Goal: Use online tool/utility: Utilize a website feature to perform a specific function

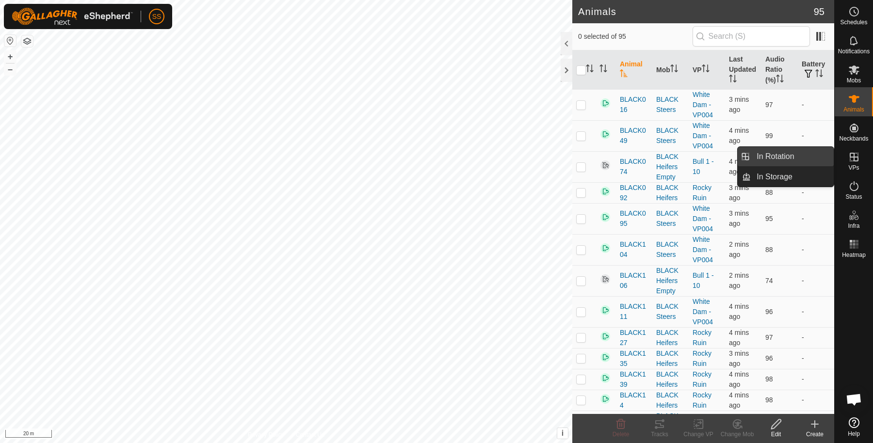
click at [787, 154] on link "In Rotation" at bounding box center [792, 156] width 83 height 19
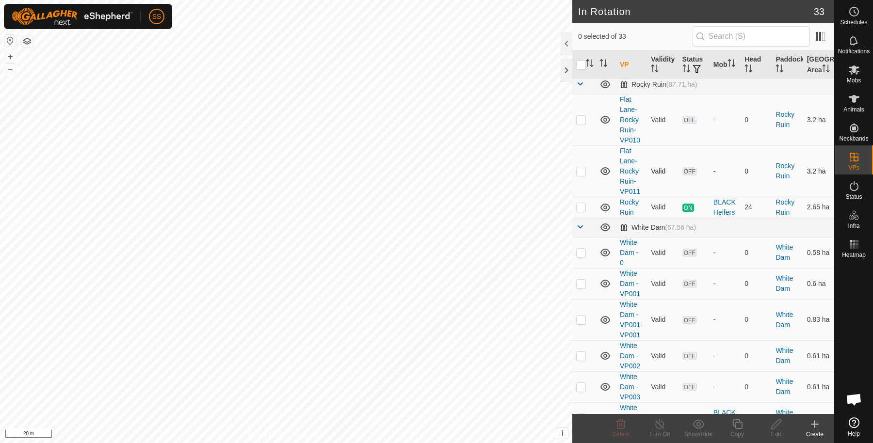
scroll to position [264, 0]
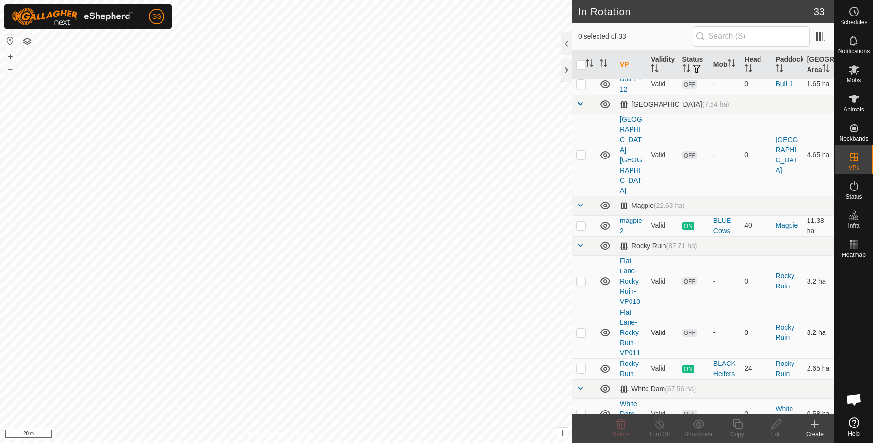
click at [580, 329] on p-checkbox at bounding box center [581, 333] width 10 height 8
checkbox input "true"
click at [576, 277] on p-checkbox at bounding box center [581, 281] width 10 height 8
click at [625, 425] on icon at bounding box center [621, 425] width 12 height 12
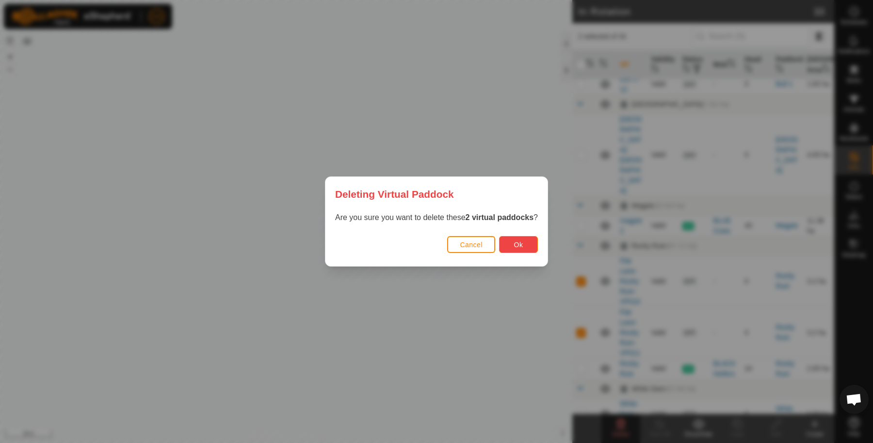
click at [533, 246] on button "Ok" at bounding box center [518, 244] width 39 height 17
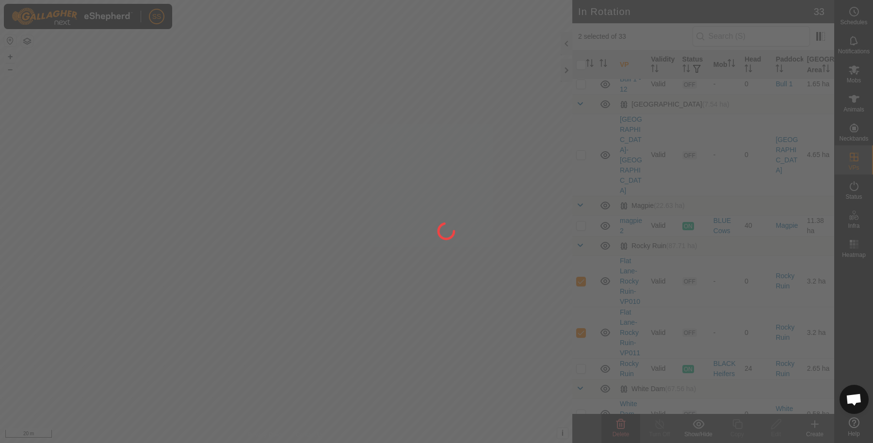
checkbox input "false"
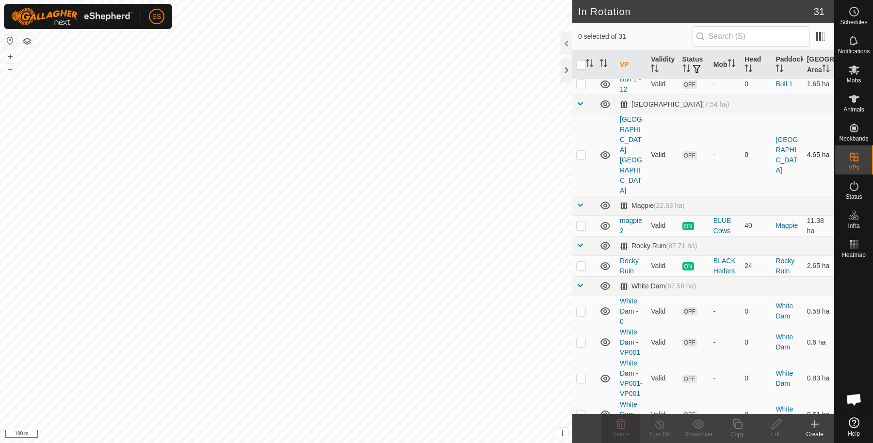
click at [582, 152] on div "SS Schedules Notifications Mobs Animals Neckbands VPs Status Infra Heatmap Help…" at bounding box center [436, 221] width 873 height 443
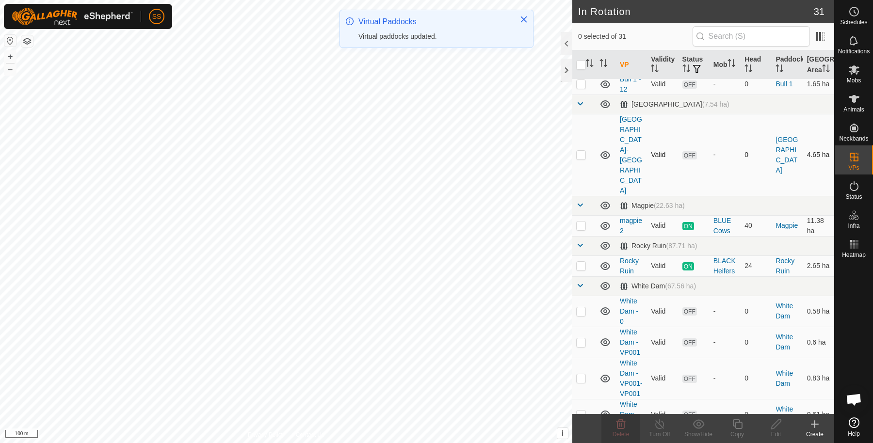
click at [577, 151] on p-checkbox at bounding box center [581, 155] width 10 height 8
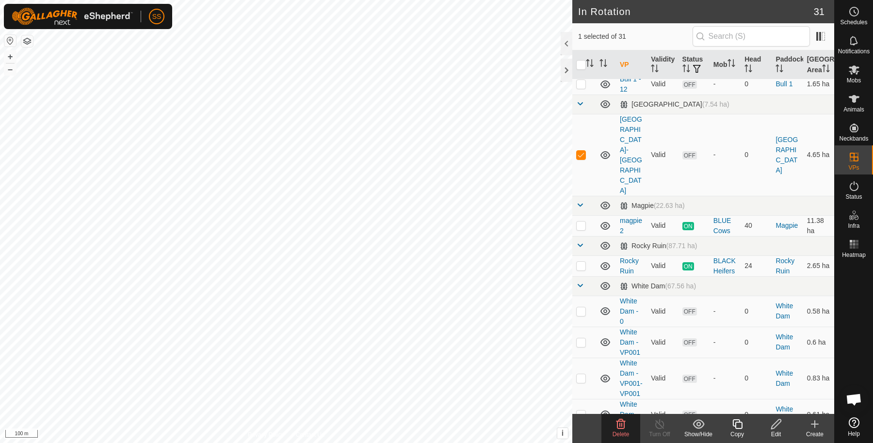
click at [687, 423] on show-hide-svg-icon at bounding box center [698, 425] width 39 height 12
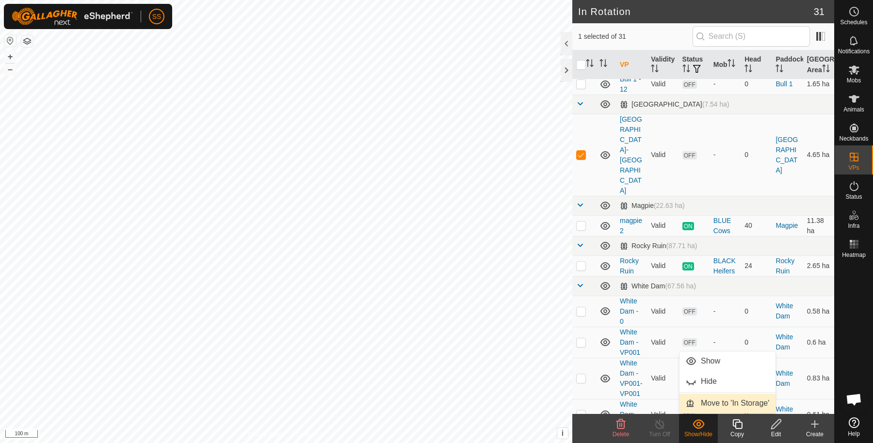
click at [706, 403] on link "Move to 'In Storage'" at bounding box center [727, 403] width 96 height 19
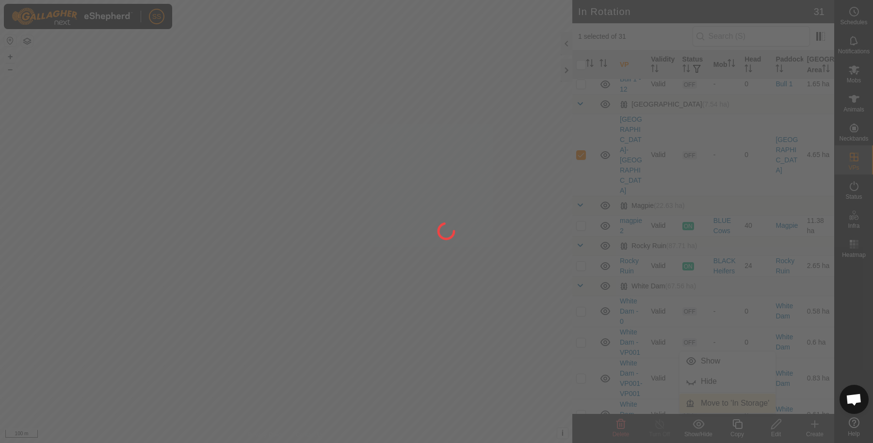
checkbox input "false"
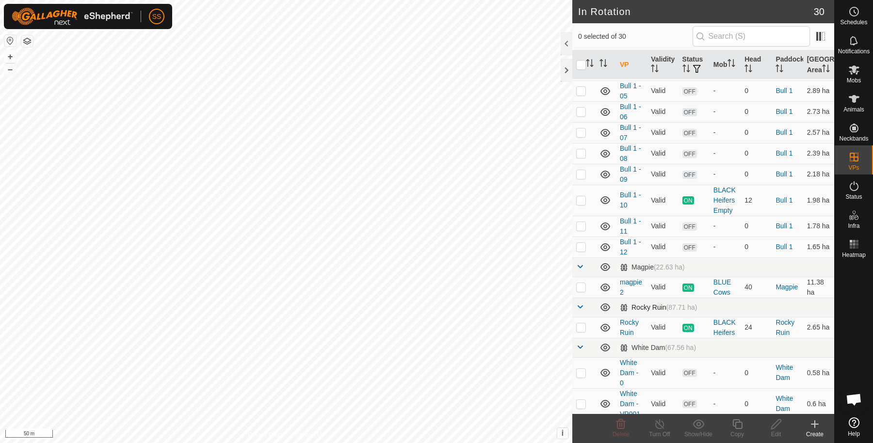
scroll to position [263, 0]
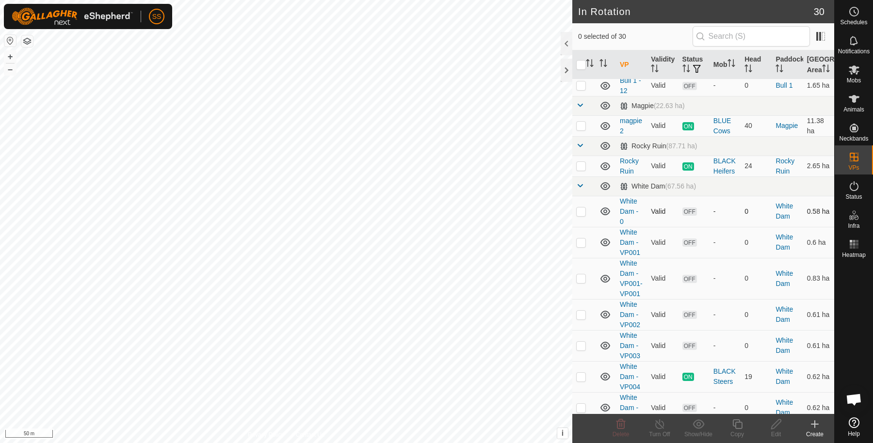
click at [582, 215] on p-checkbox at bounding box center [581, 212] width 10 height 8
checkbox input "false"
click at [582, 246] on p-checkbox at bounding box center [581, 243] width 10 height 8
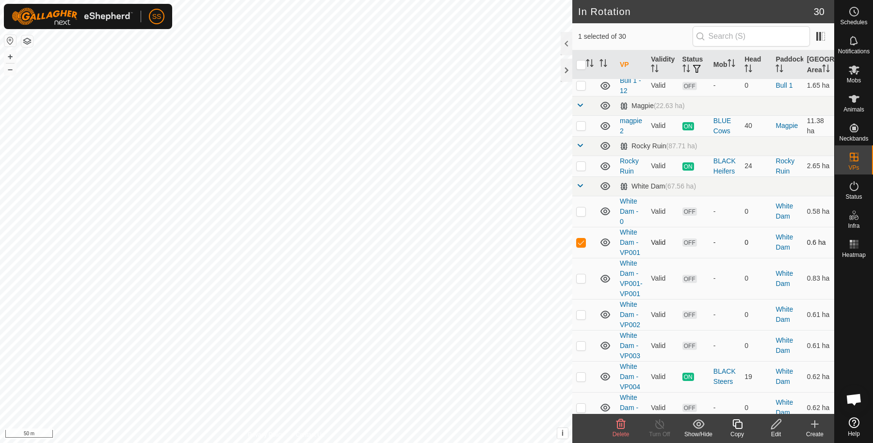
checkbox input "false"
click at [580, 215] on p-checkbox at bounding box center [581, 212] width 10 height 8
checkbox input "true"
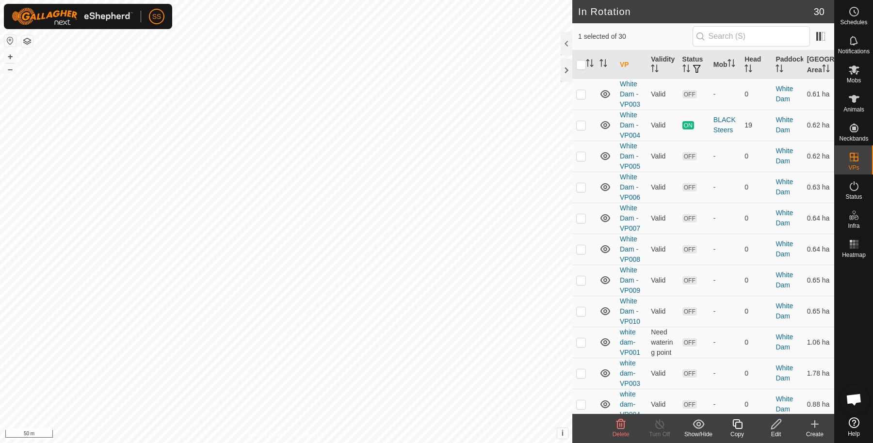
scroll to position [586, 0]
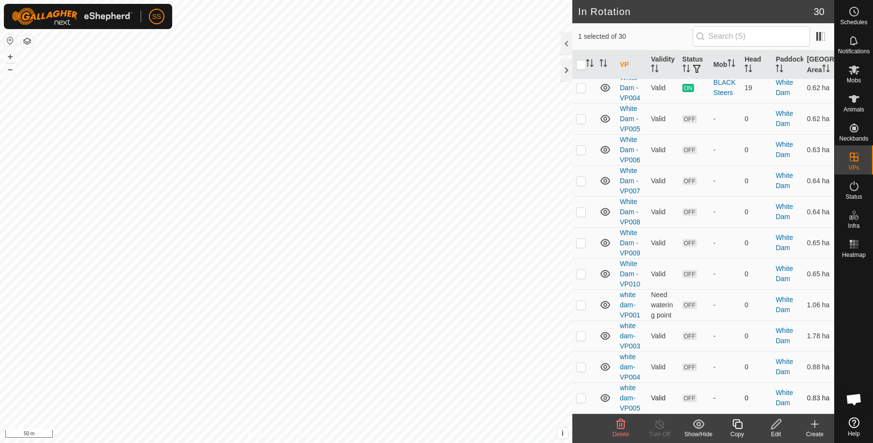
click at [581, 397] on p-checkbox at bounding box center [581, 398] width 10 height 8
click at [578, 399] on p-checkbox at bounding box center [581, 398] width 10 height 8
click at [582, 403] on td at bounding box center [583, 398] width 23 height 31
click at [580, 400] on p-checkbox at bounding box center [581, 398] width 10 height 8
click at [585, 400] on p-checkbox at bounding box center [581, 398] width 10 height 8
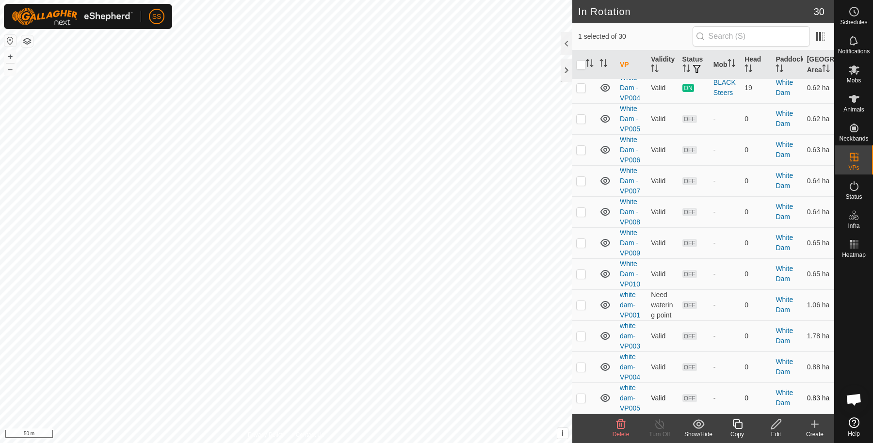
checkbox input "true"
click at [579, 368] on p-checkbox at bounding box center [581, 367] width 10 height 8
checkbox input "true"
click at [579, 336] on p-checkbox at bounding box center [581, 336] width 10 height 8
checkbox input "true"
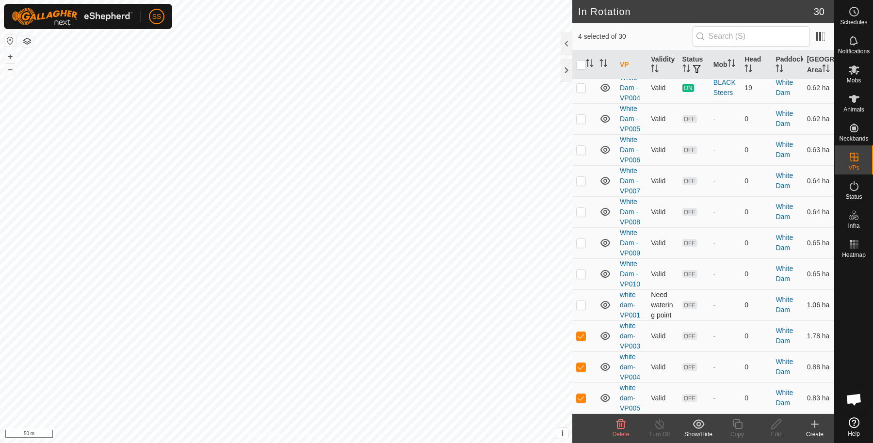
click at [580, 306] on p-checkbox at bounding box center [581, 305] width 10 height 8
checkbox input "true"
click at [582, 274] on p-checkbox at bounding box center [581, 274] width 10 height 8
checkbox input "false"
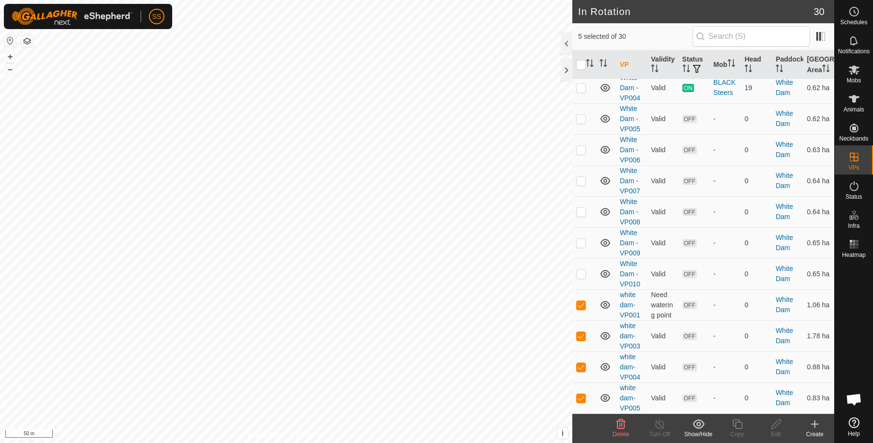
click at [621, 427] on icon at bounding box center [621, 425] width 12 height 12
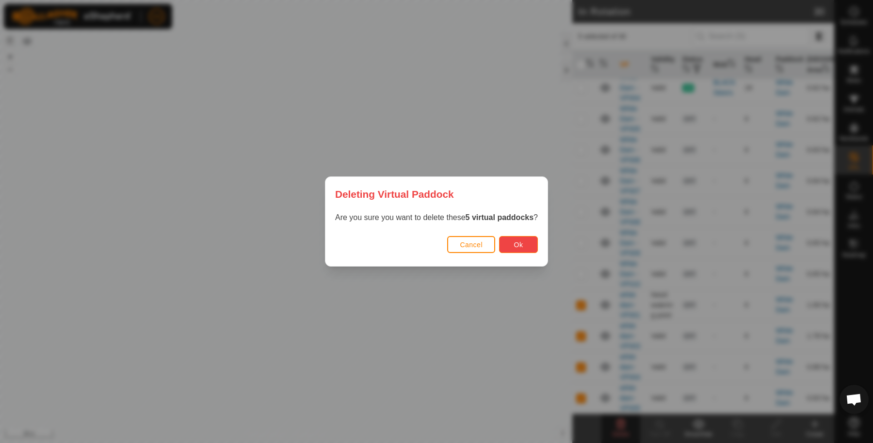
click at [530, 241] on button "Ok" at bounding box center [518, 244] width 39 height 17
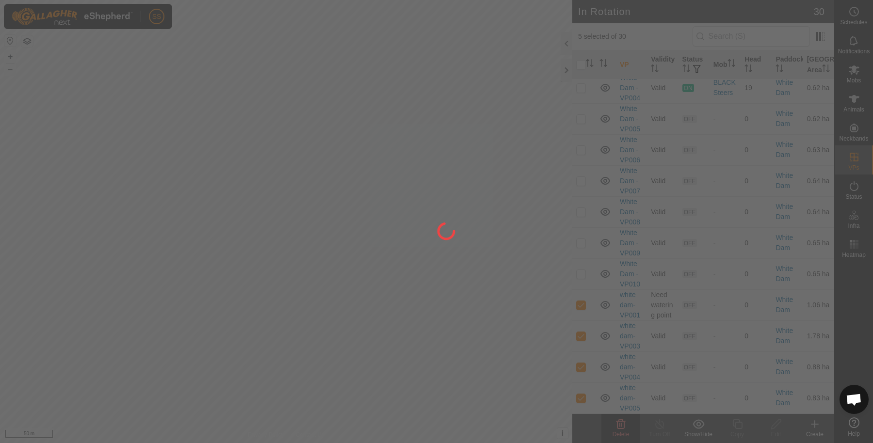
checkbox input "false"
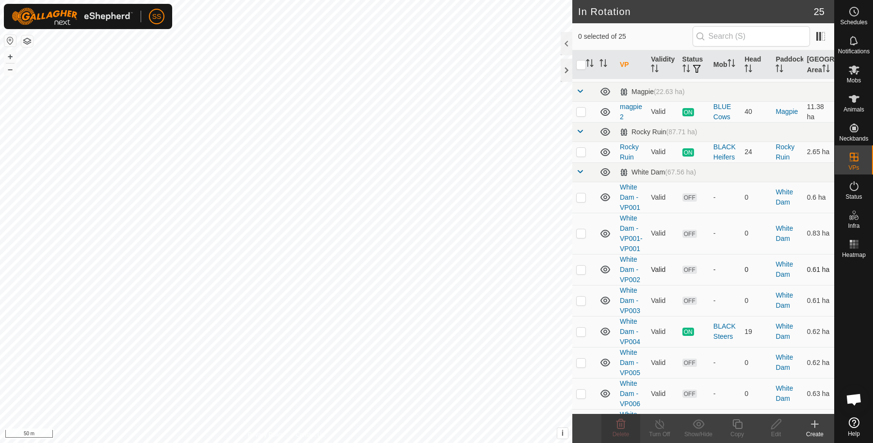
scroll to position [271, 0]
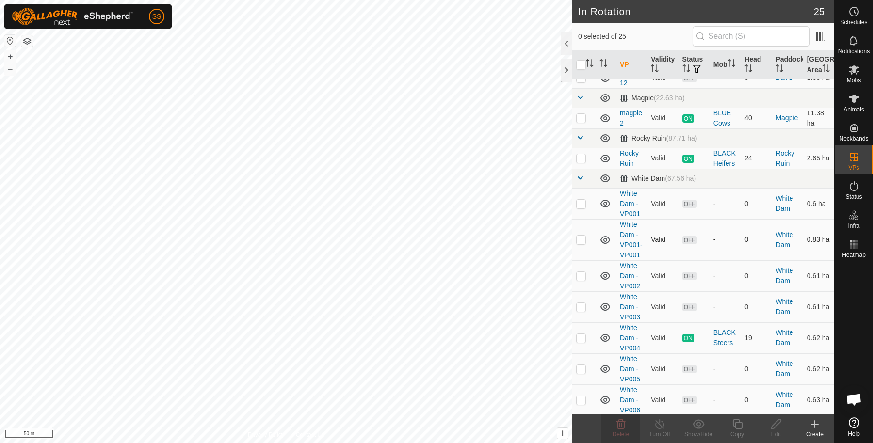
click at [580, 243] on p-checkbox at bounding box center [581, 240] width 10 height 8
checkbox input "true"
click at [617, 424] on icon at bounding box center [620, 425] width 9 height 10
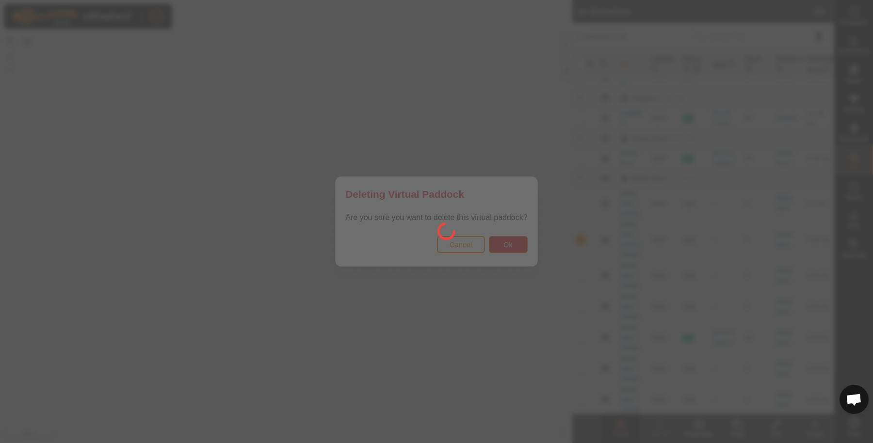
click at [511, 241] on div at bounding box center [436, 221] width 873 height 443
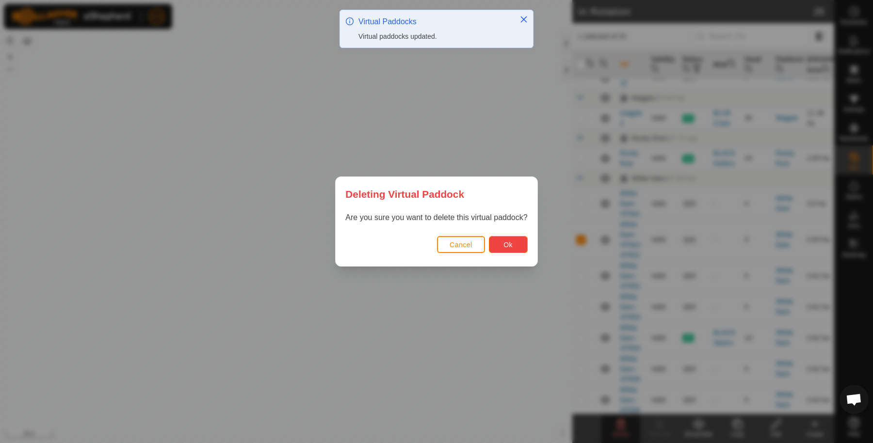
click at [510, 245] on span "Ok" at bounding box center [507, 245] width 9 height 8
checkbox input "false"
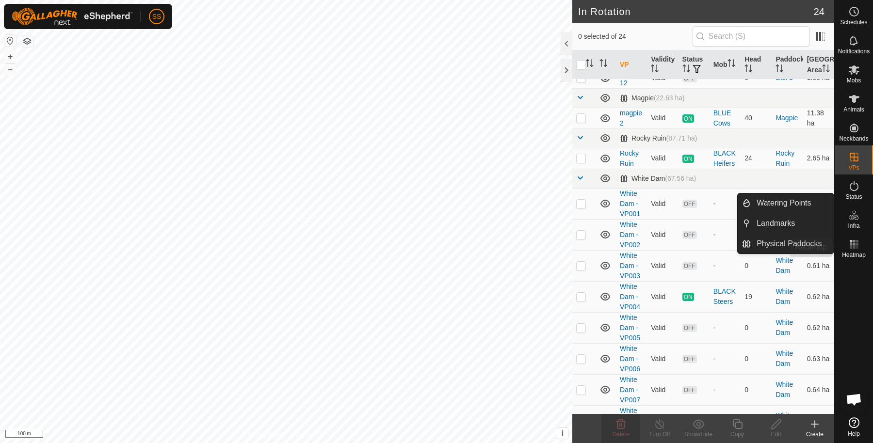
drag, startPoint x: 857, startPoint y: 234, endPoint x: 853, endPoint y: 240, distance: 6.9
click at [857, 234] on div "Heatmap" at bounding box center [854, 247] width 38 height 29
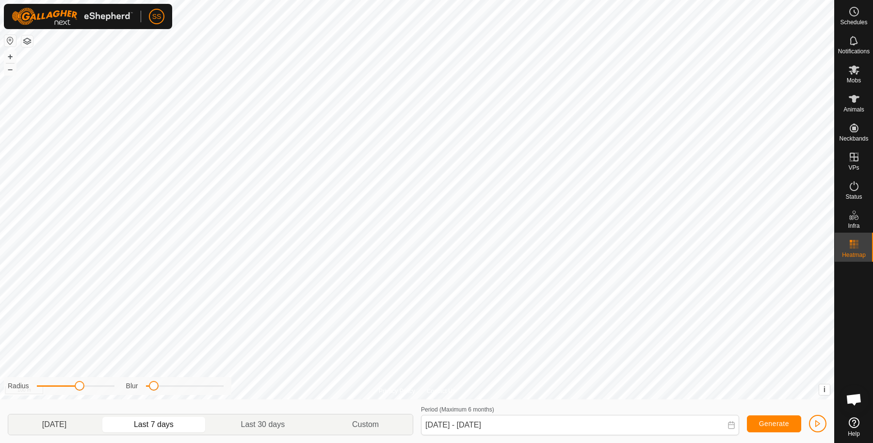
click at [59, 423] on p-togglebutton "[DATE]" at bounding box center [54, 425] width 92 height 20
click at [197, 420] on p-togglebutton "Last 7 days" at bounding box center [153, 425] width 107 height 20
click at [278, 421] on p-togglebutton "Last 30 days" at bounding box center [263, 425] width 111 height 20
click at [377, 422] on p-togglebutton "Custom" at bounding box center [366, 425] width 94 height 20
click at [740, 424] on div "Period (Maximum 6 months) [DATE] - [DATE] Generate" at bounding box center [623, 419] width 413 height 32
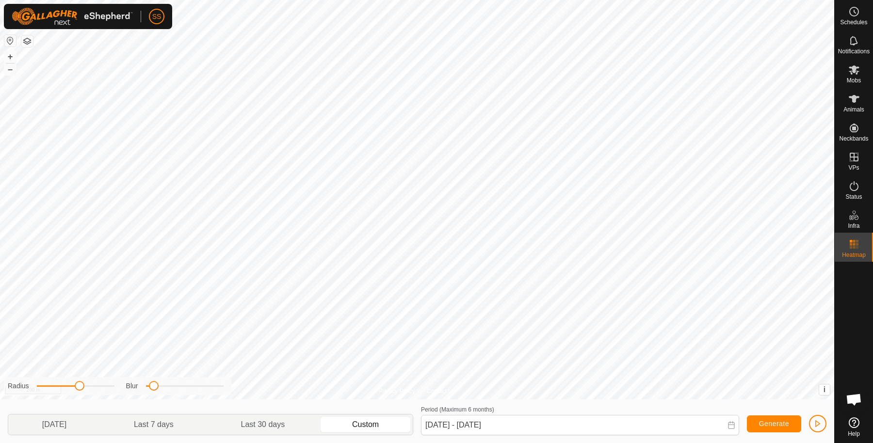
click at [732, 426] on icon at bounding box center [731, 425] width 8 height 8
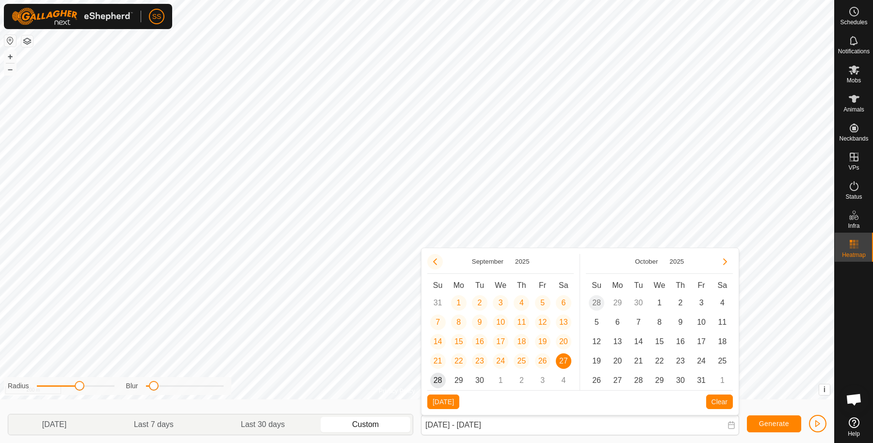
click at [436, 260] on button "Previous Month" at bounding box center [435, 262] width 16 height 16
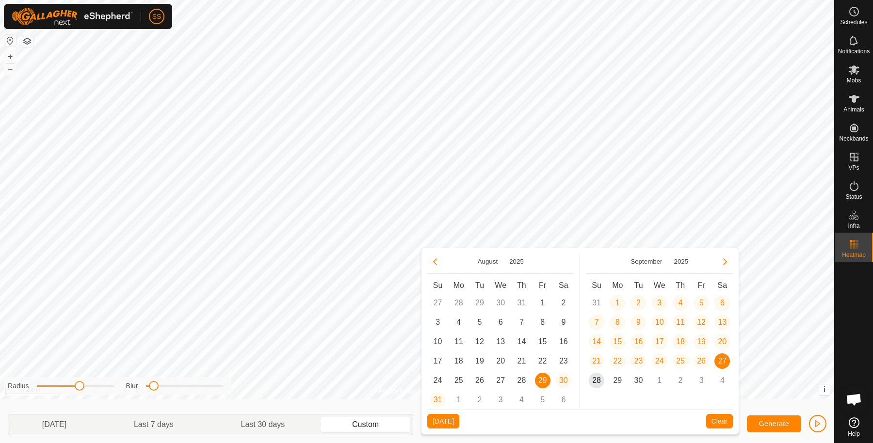
click at [436, 260] on button "Previous Month" at bounding box center [435, 262] width 16 height 16
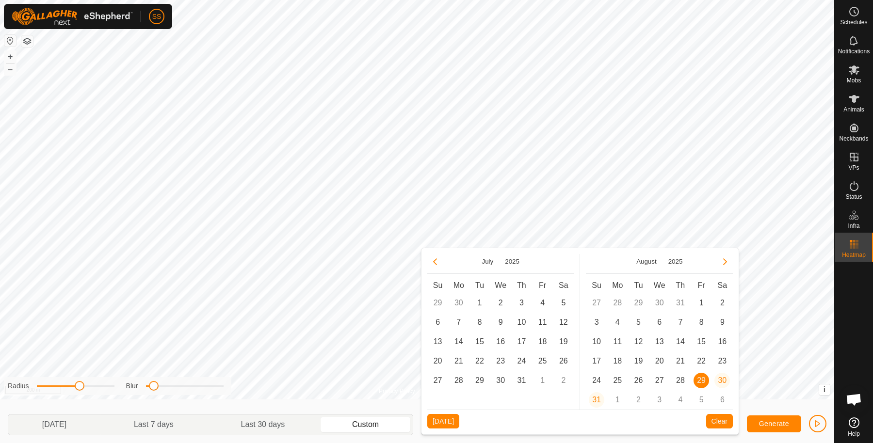
click at [436, 260] on button "Previous Month" at bounding box center [435, 262] width 16 height 16
click at [517, 305] on span "1" at bounding box center [522, 303] width 16 height 16
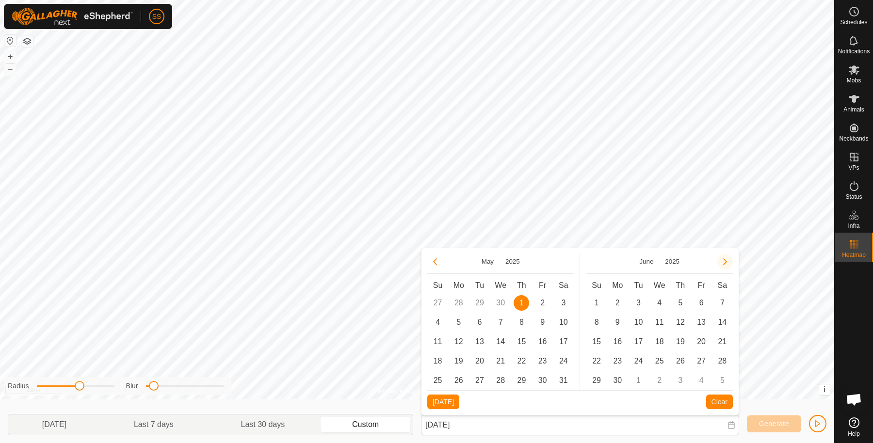
click at [724, 263] on button "Next Month" at bounding box center [725, 262] width 16 height 16
click at [724, 262] on button "Next Month" at bounding box center [725, 262] width 16 height 16
click at [561, 360] on span "27" at bounding box center [564, 362] width 16 height 16
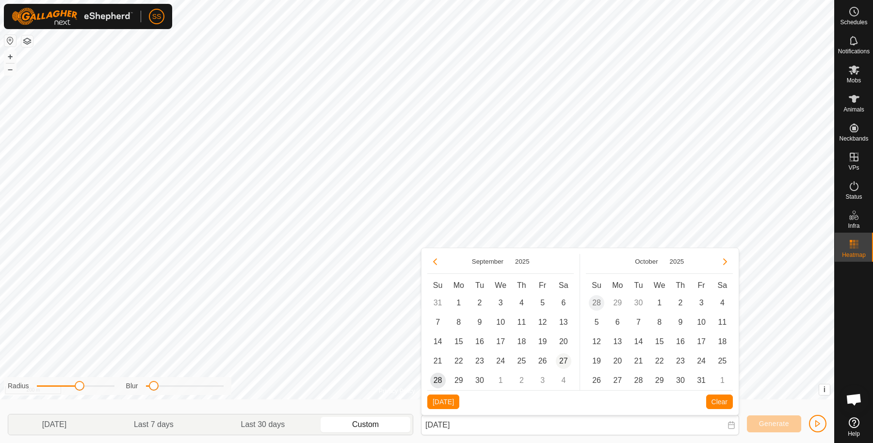
type input "[DATE] - [DATE]"
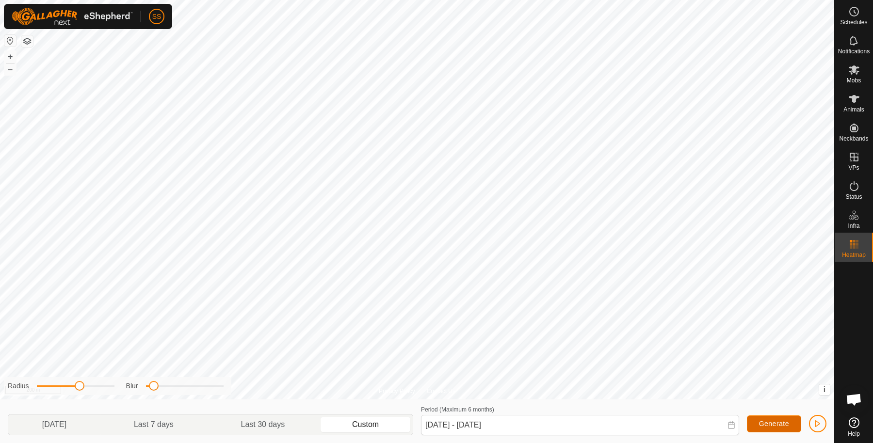
click at [772, 423] on span "Generate" at bounding box center [774, 424] width 30 height 8
drag, startPoint x: 153, startPoint y: 385, endPoint x: 218, endPoint y: 388, distance: 65.1
click at [208, 388] on span at bounding box center [203, 386] width 10 height 10
drag, startPoint x: 78, startPoint y: 387, endPoint x: 140, endPoint y: 383, distance: 61.7
click at [140, 383] on div "Radius Blur" at bounding box center [117, 386] width 227 height 18
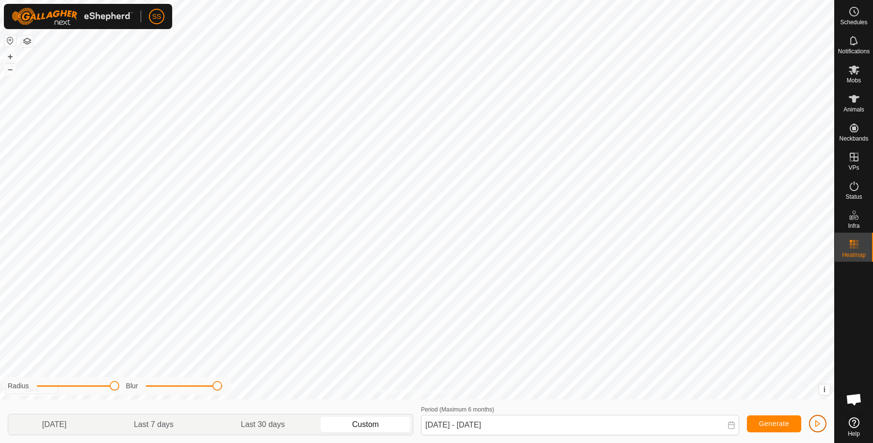
click at [819, 421] on span "button" at bounding box center [818, 424] width 8 height 8
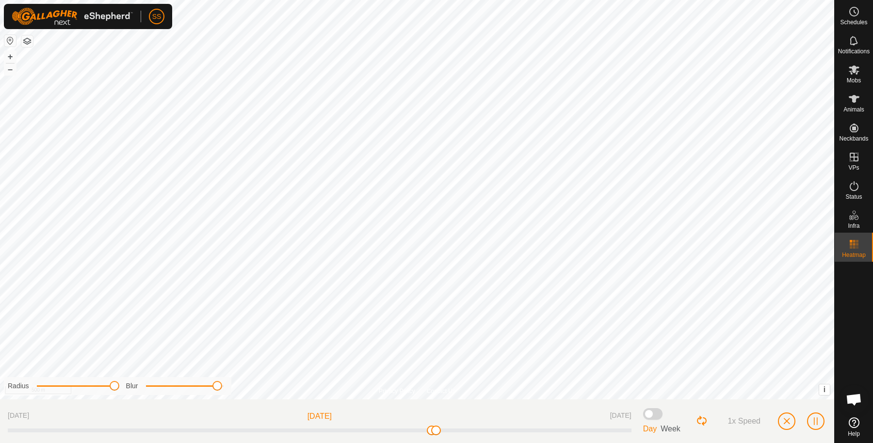
click at [109, 388] on div "Radius" at bounding box center [61, 386] width 107 height 10
drag, startPoint x: 113, startPoint y: 387, endPoint x: 64, endPoint y: 387, distance: 49.5
click at [64, 387] on span at bounding box center [64, 386] width 10 height 10
click at [62, 355] on div "Privacy Policy Contact Us Horse Dam North Type: dam Capacity: 10000L Water Leve…" at bounding box center [417, 221] width 834 height 443
